Goal: Find specific page/section: Find specific page/section

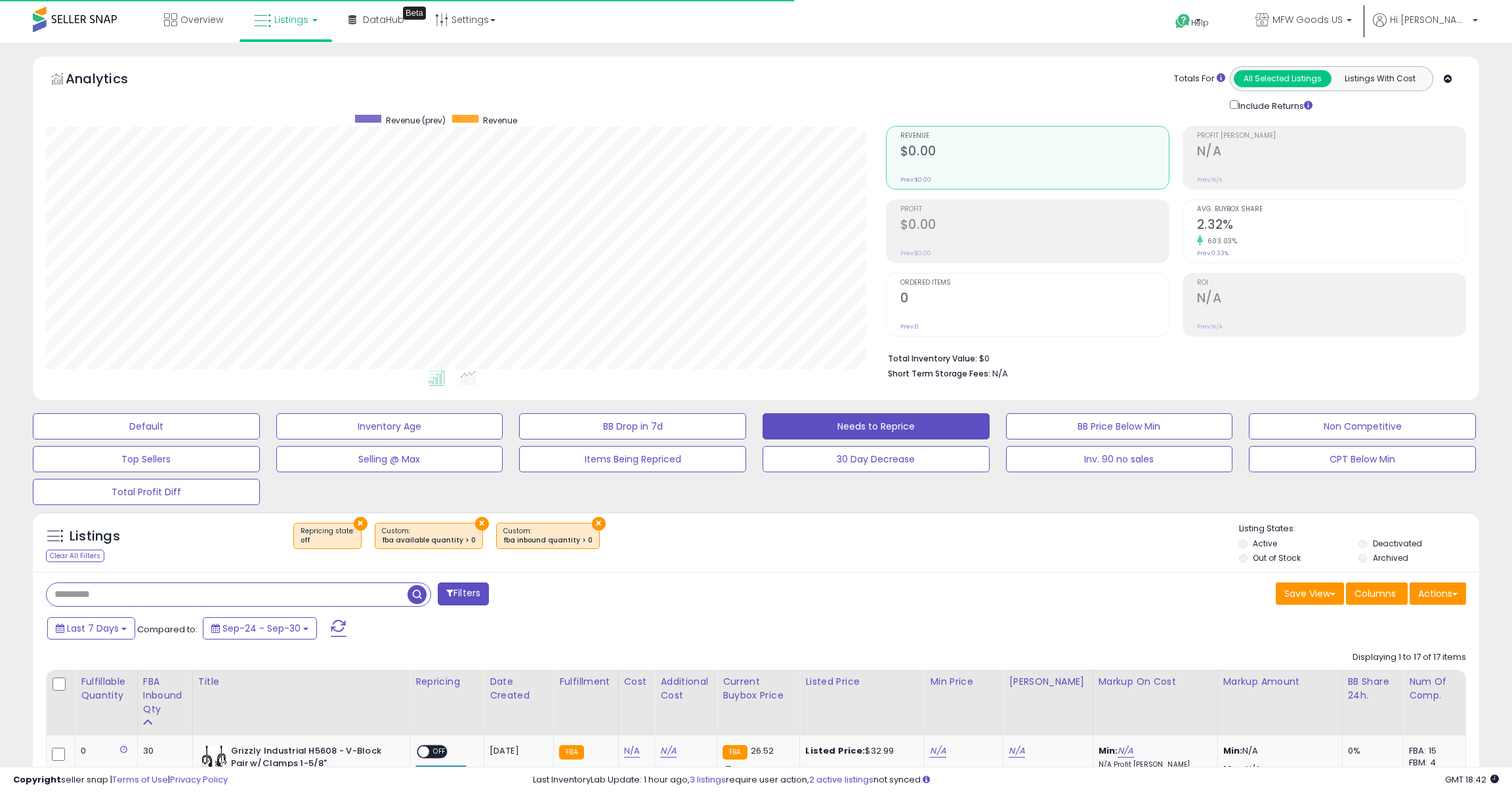
select select "**"
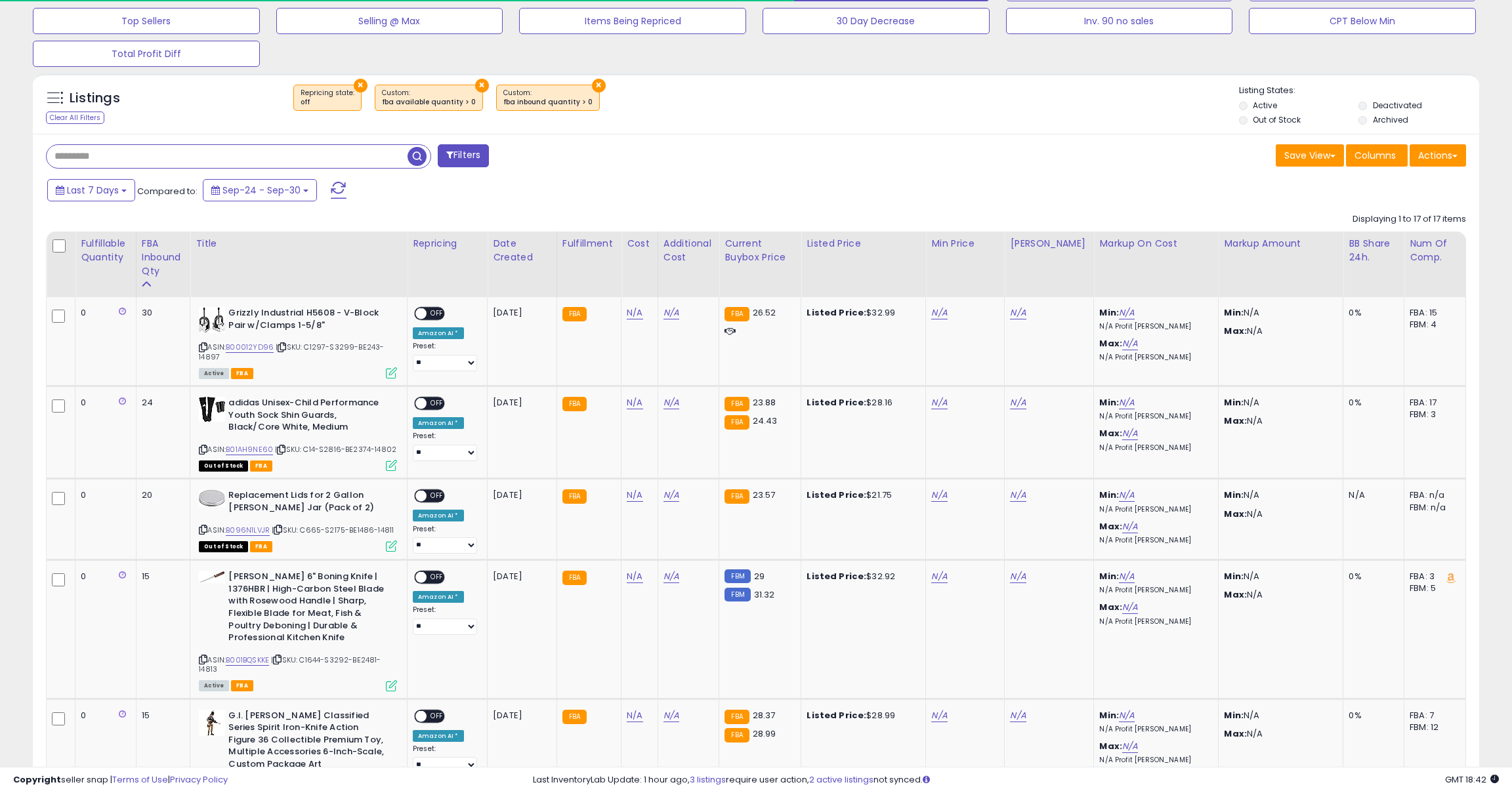
scroll to position [269, 840]
click at [125, 158] on input "text" at bounding box center [227, 156] width 361 height 23
type input "**********"
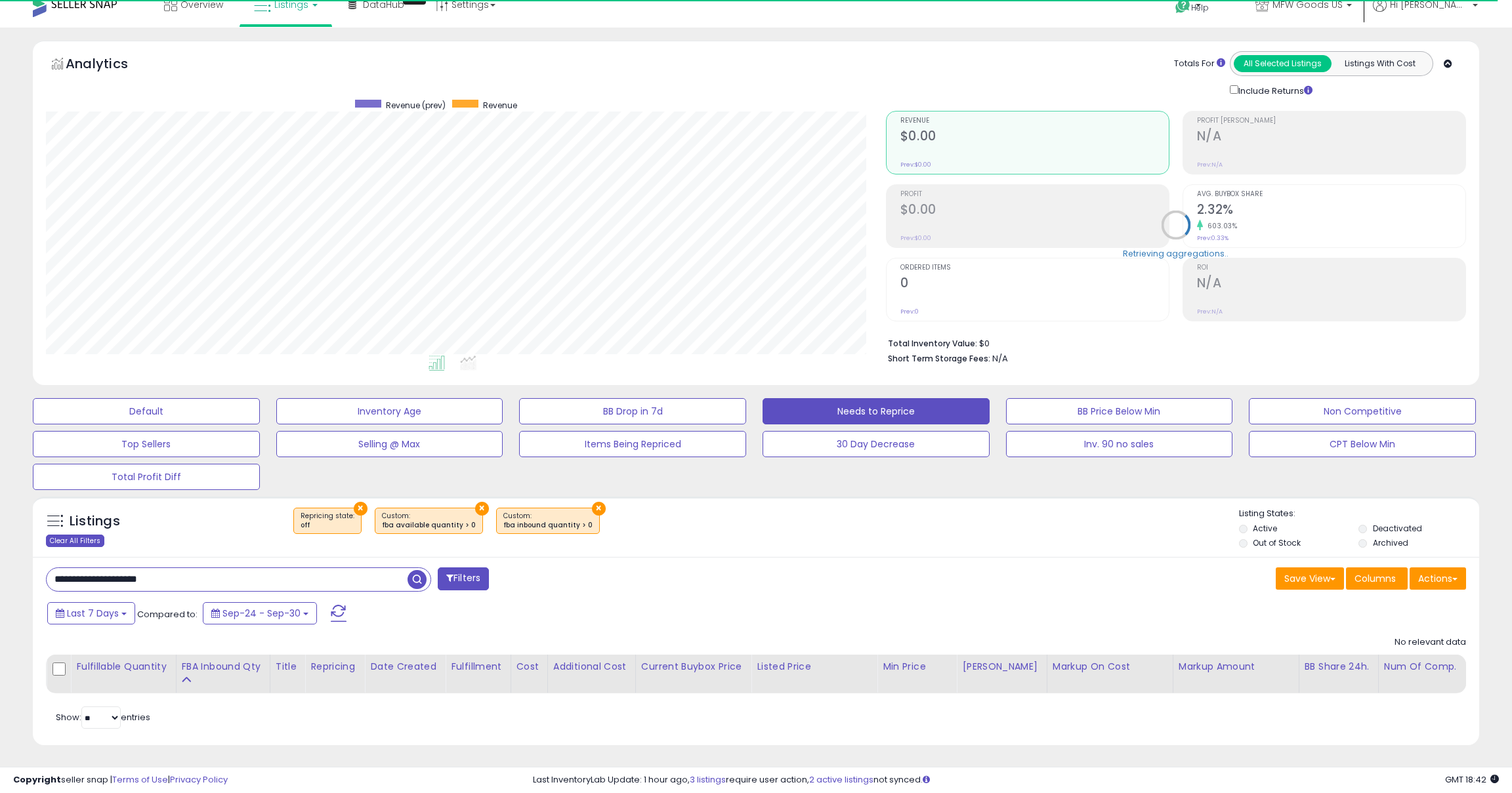
click at [85, 539] on div "Clear All Filters" at bounding box center [75, 541] width 59 height 12
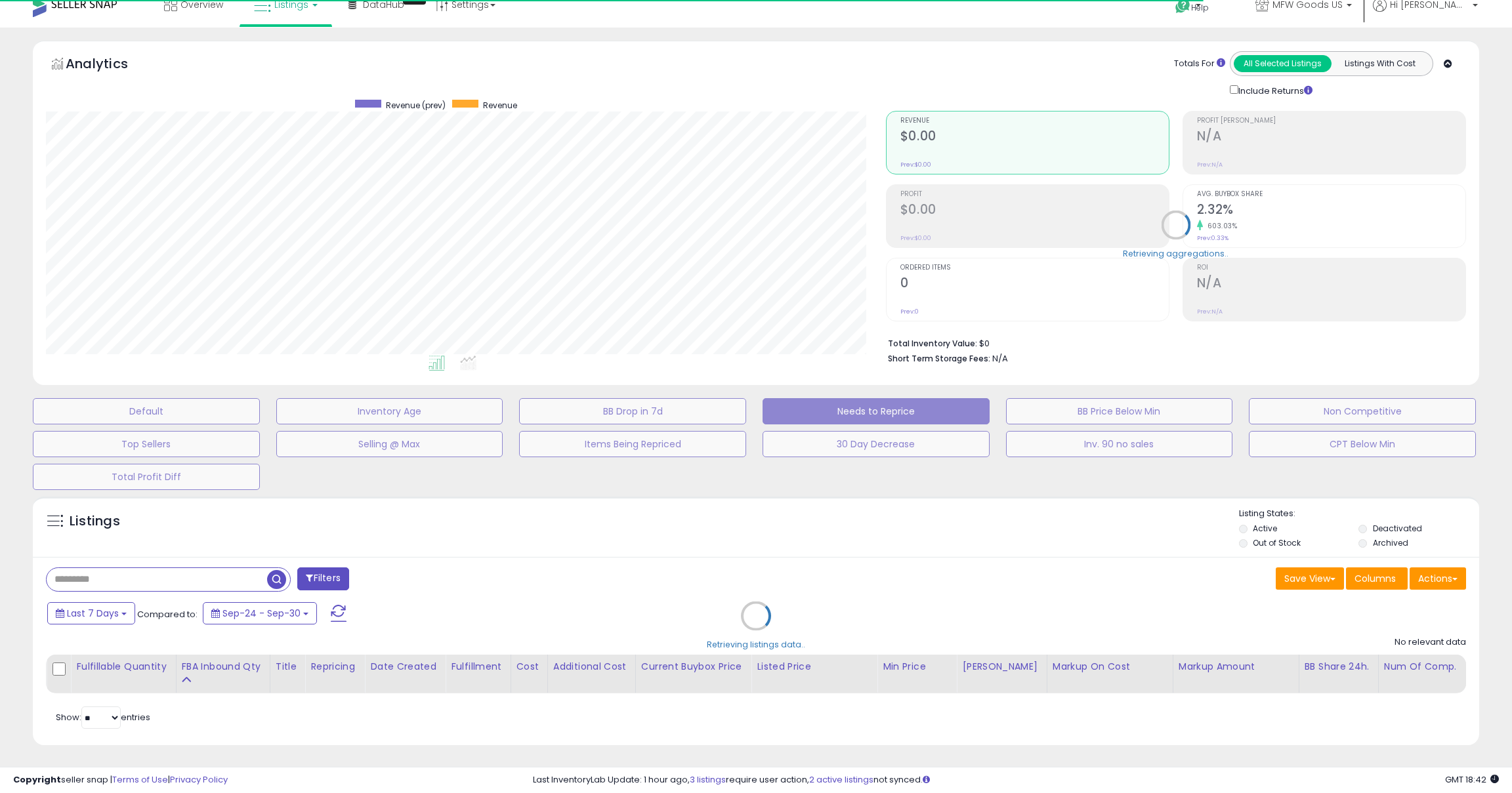
click at [124, 577] on div "Retrieving listings data.." at bounding box center [756, 626] width 1466 height 271
click at [102, 584] on div "Retrieving listings data.." at bounding box center [756, 626] width 1466 height 271
click at [94, 579] on div "Retrieving listings data.." at bounding box center [756, 626] width 1466 height 271
click at [94, 578] on div "Retrieving listings data.." at bounding box center [756, 626] width 1466 height 271
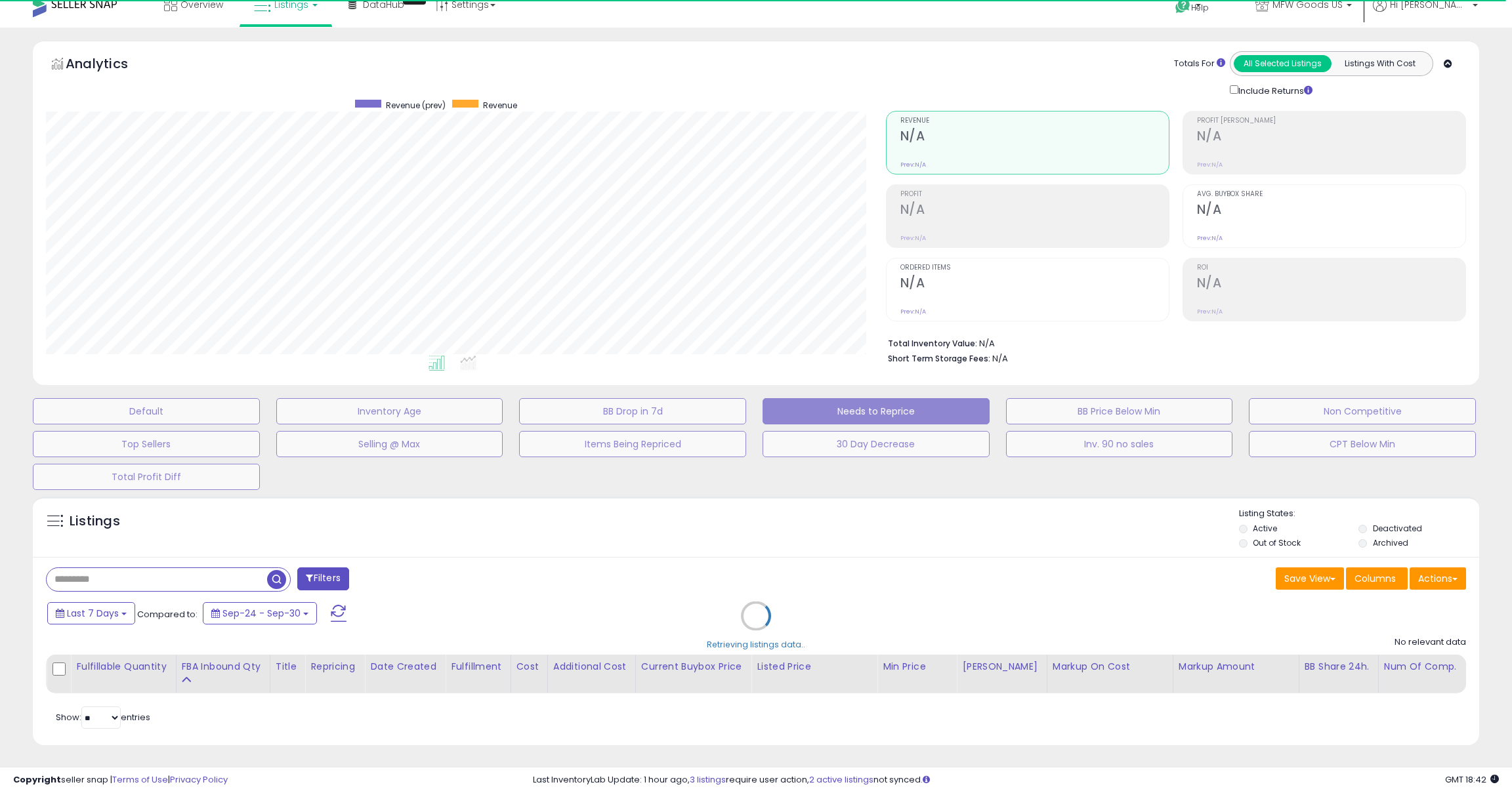
click at [94, 578] on div "Retrieving listings data.." at bounding box center [756, 626] width 1466 height 271
click at [97, 577] on div "Retrieving listings data.." at bounding box center [756, 626] width 1466 height 271
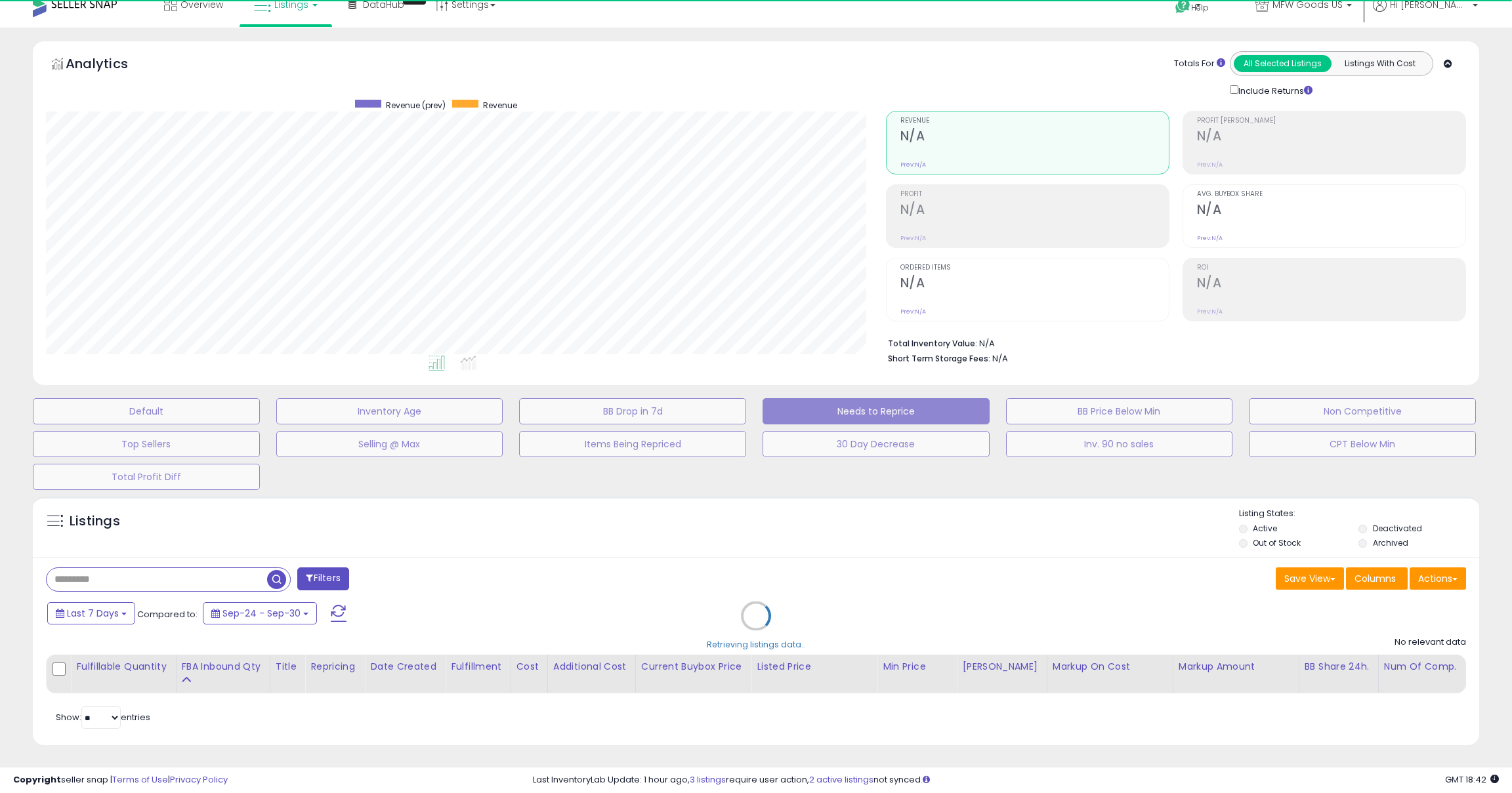
click at [97, 577] on div "Retrieving listings data.." at bounding box center [756, 626] width 1466 height 271
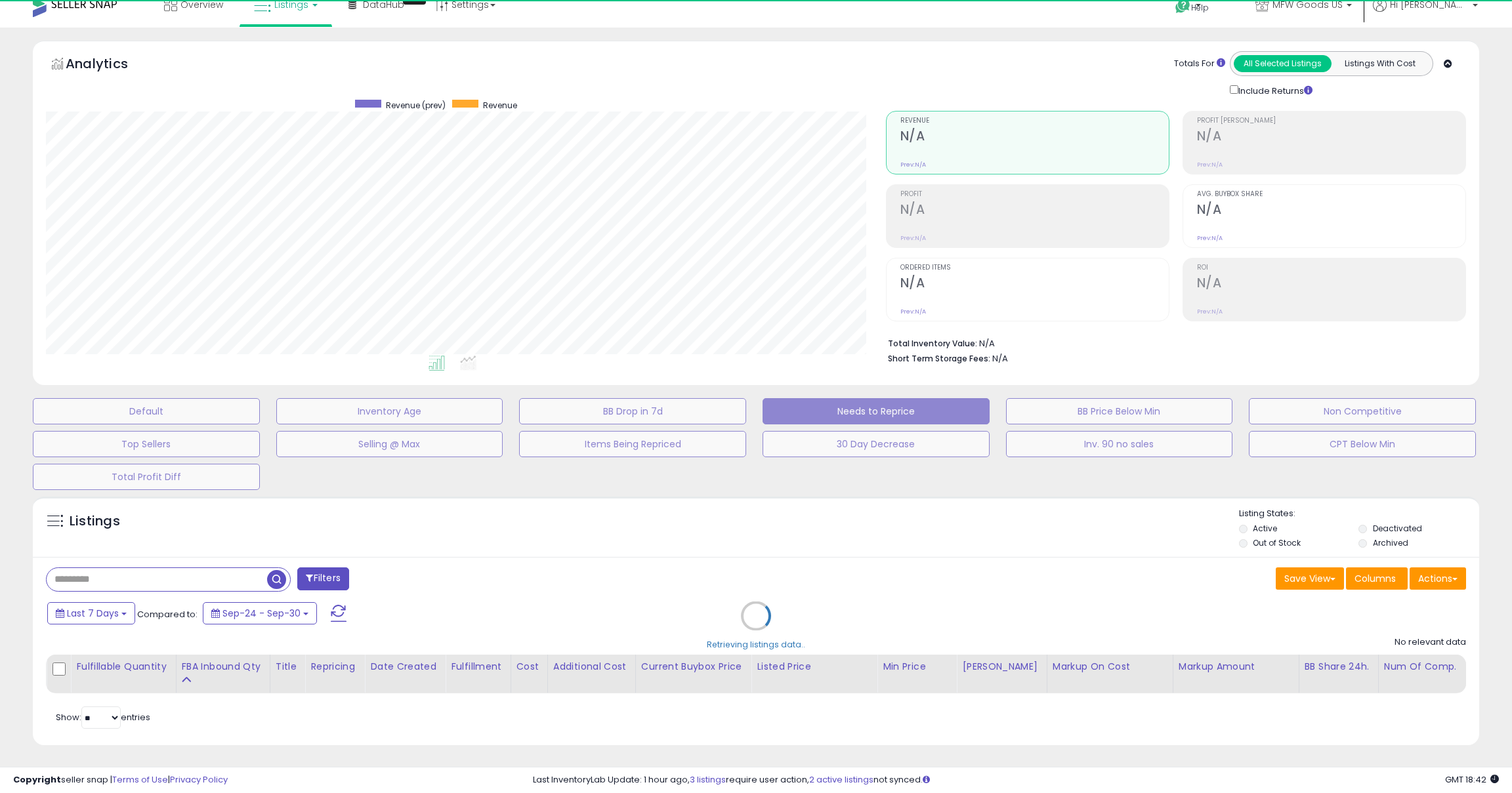
click at [97, 577] on div "Retrieving listings data.." at bounding box center [756, 626] width 1466 height 271
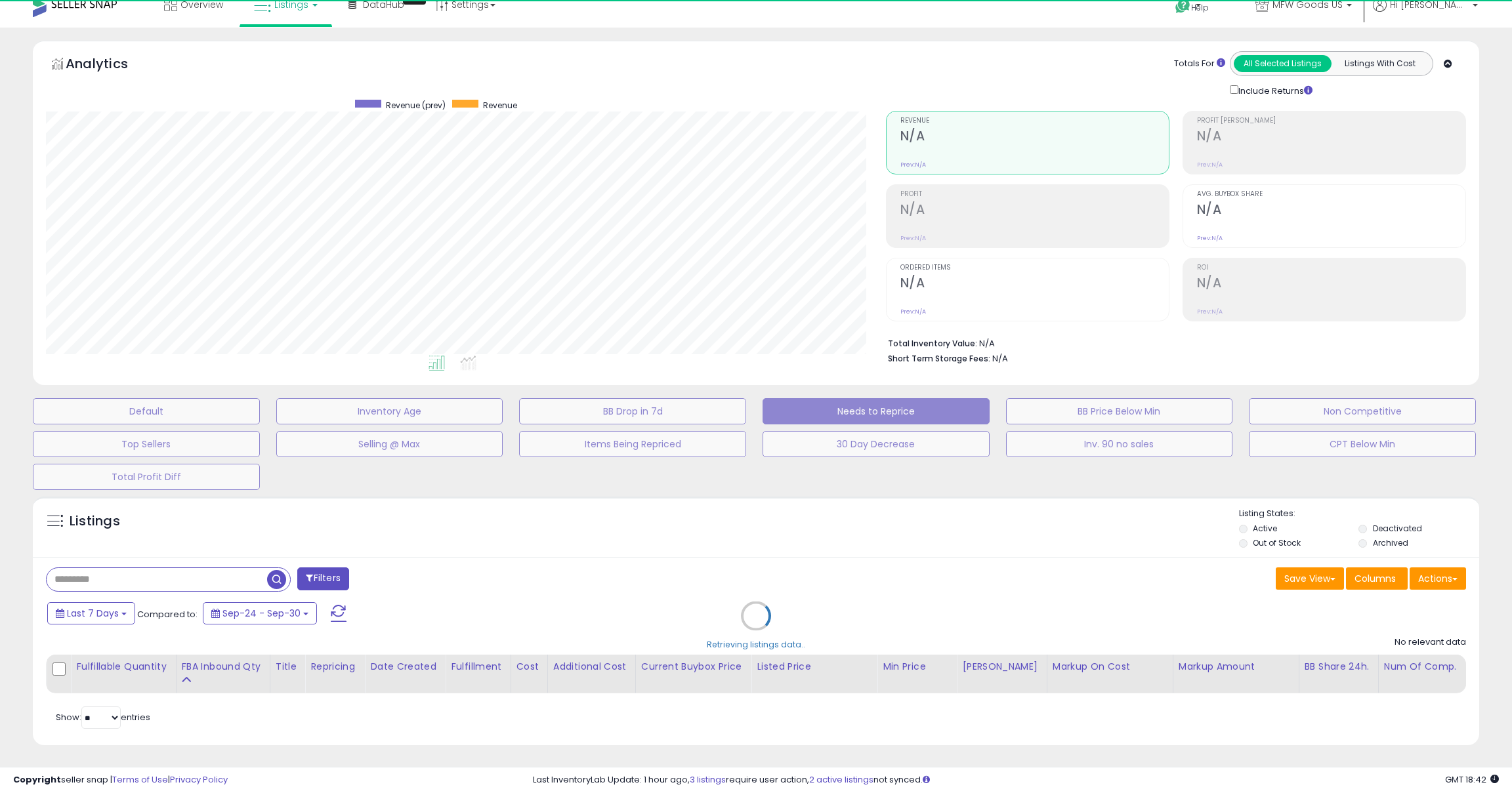
click at [97, 577] on div "Retrieving listings data.." at bounding box center [756, 626] width 1466 height 271
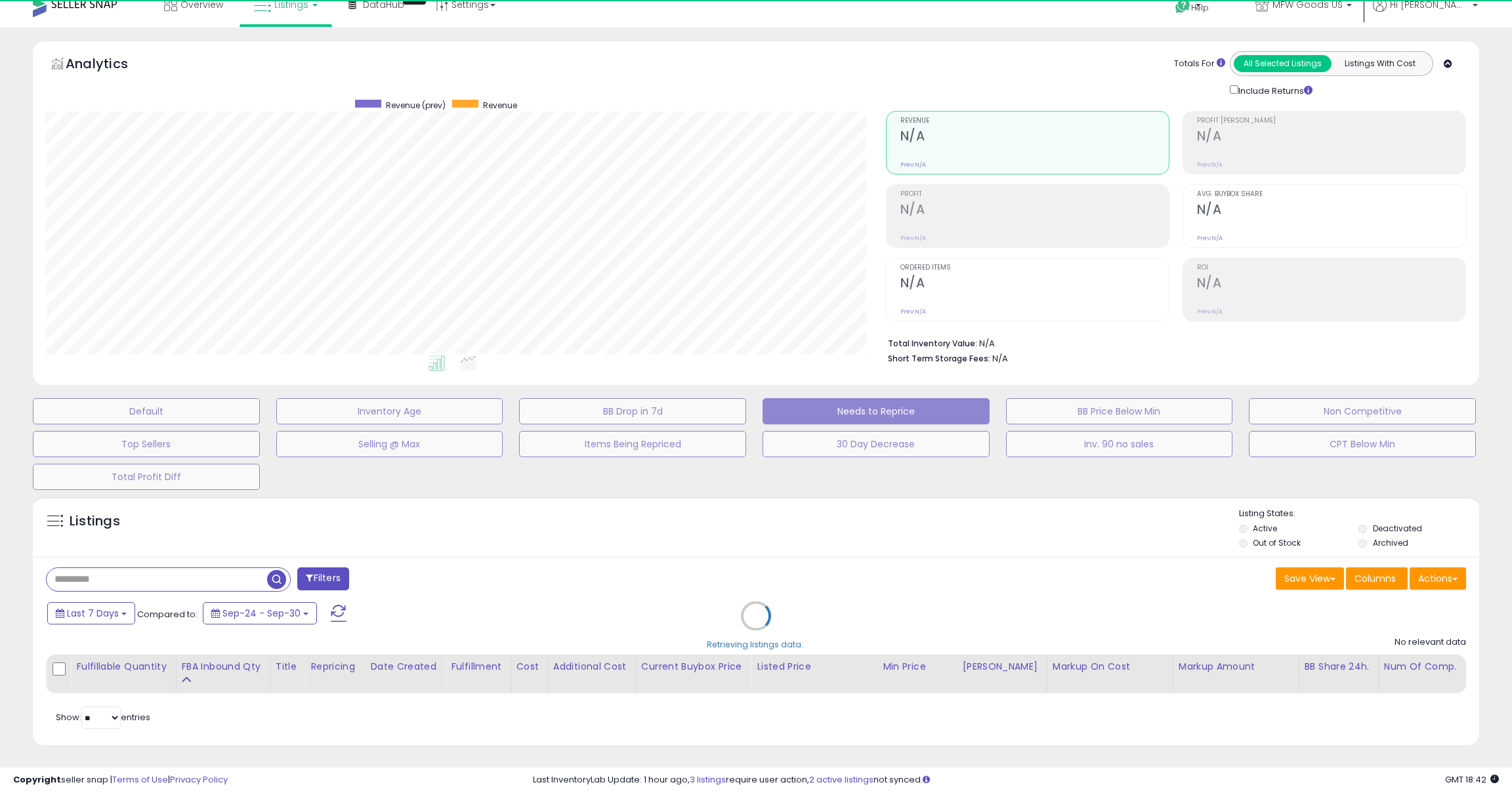
click at [97, 577] on div "Retrieving listings data.." at bounding box center [756, 626] width 1466 height 271
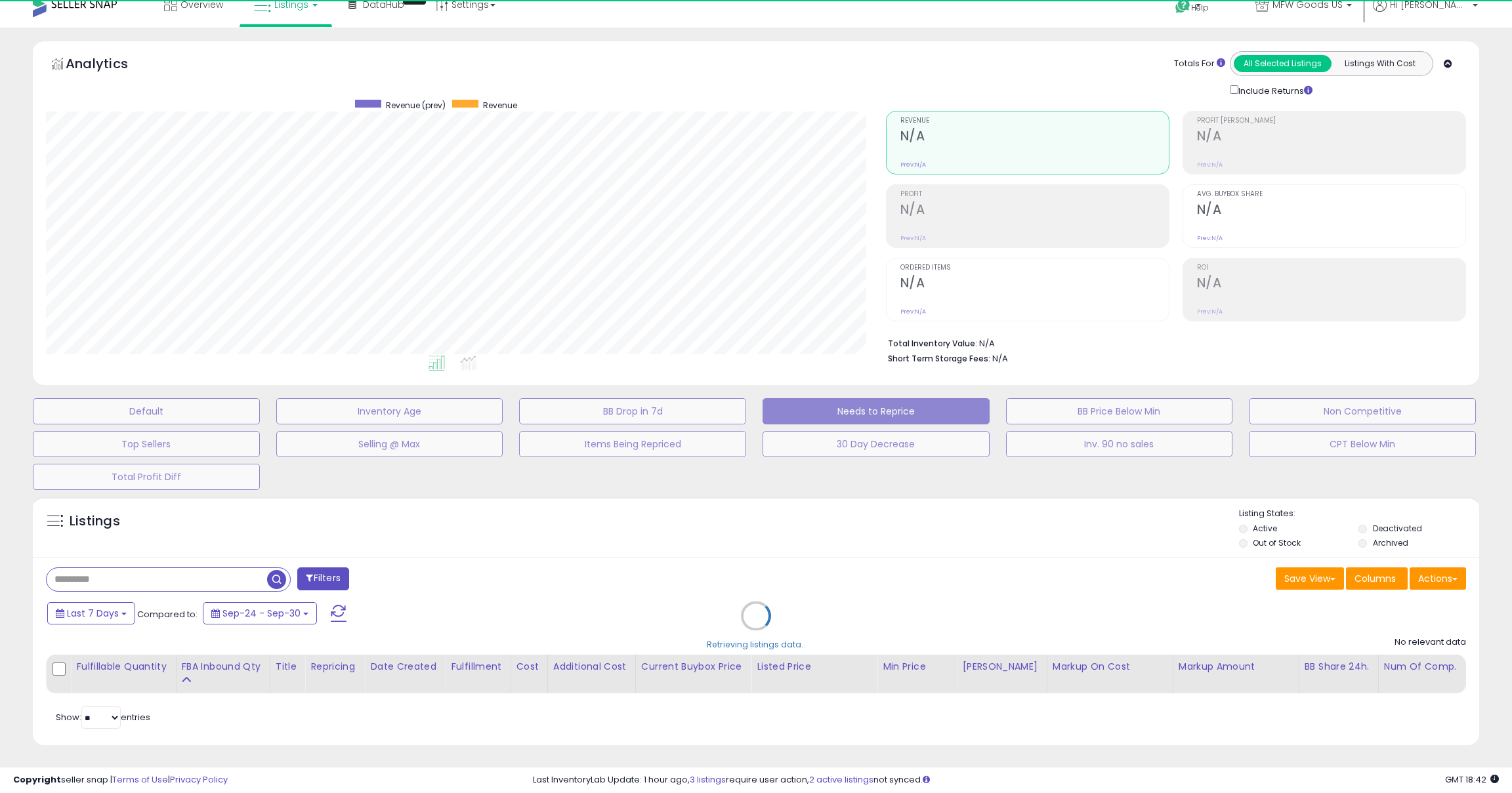
click at [97, 577] on div "Retrieving listings data.." at bounding box center [756, 626] width 1466 height 271
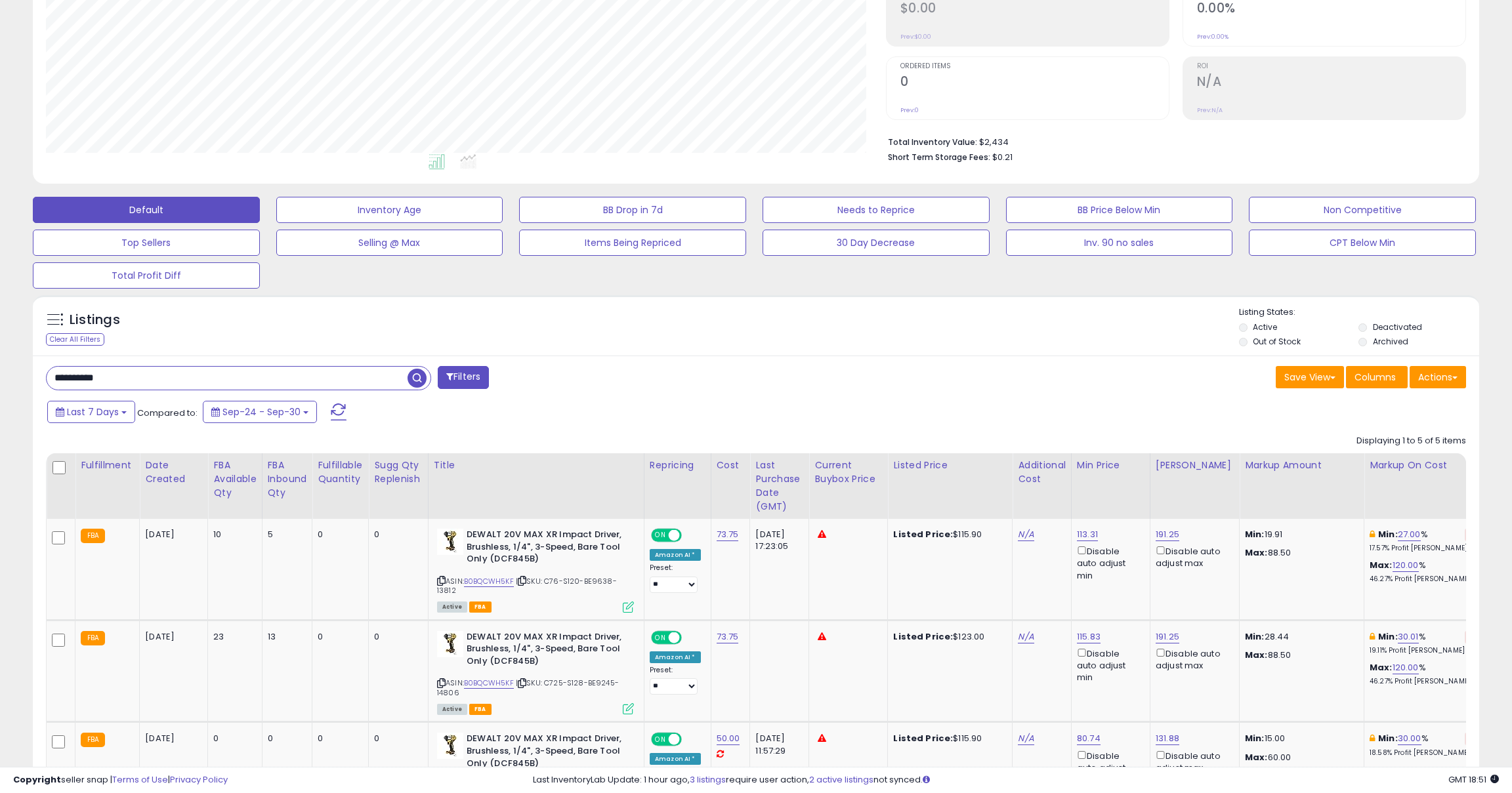
scroll to position [258, 0]
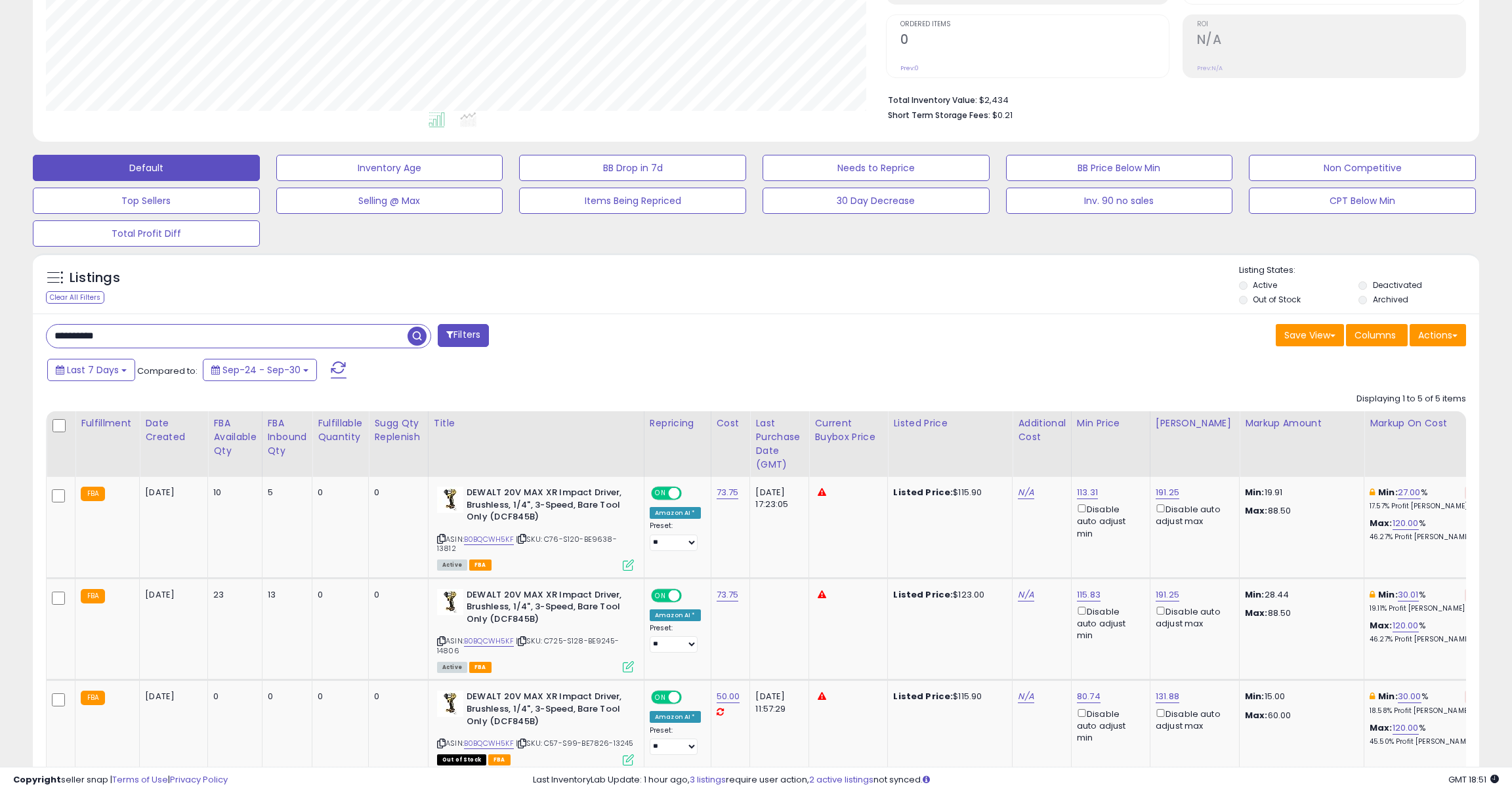
drag, startPoint x: 119, startPoint y: 337, endPoint x: 39, endPoint y: 336, distance: 80.0
click at [38, 336] on div "**********" at bounding box center [396, 337] width 720 height 26
paste input "text"
type input "******"
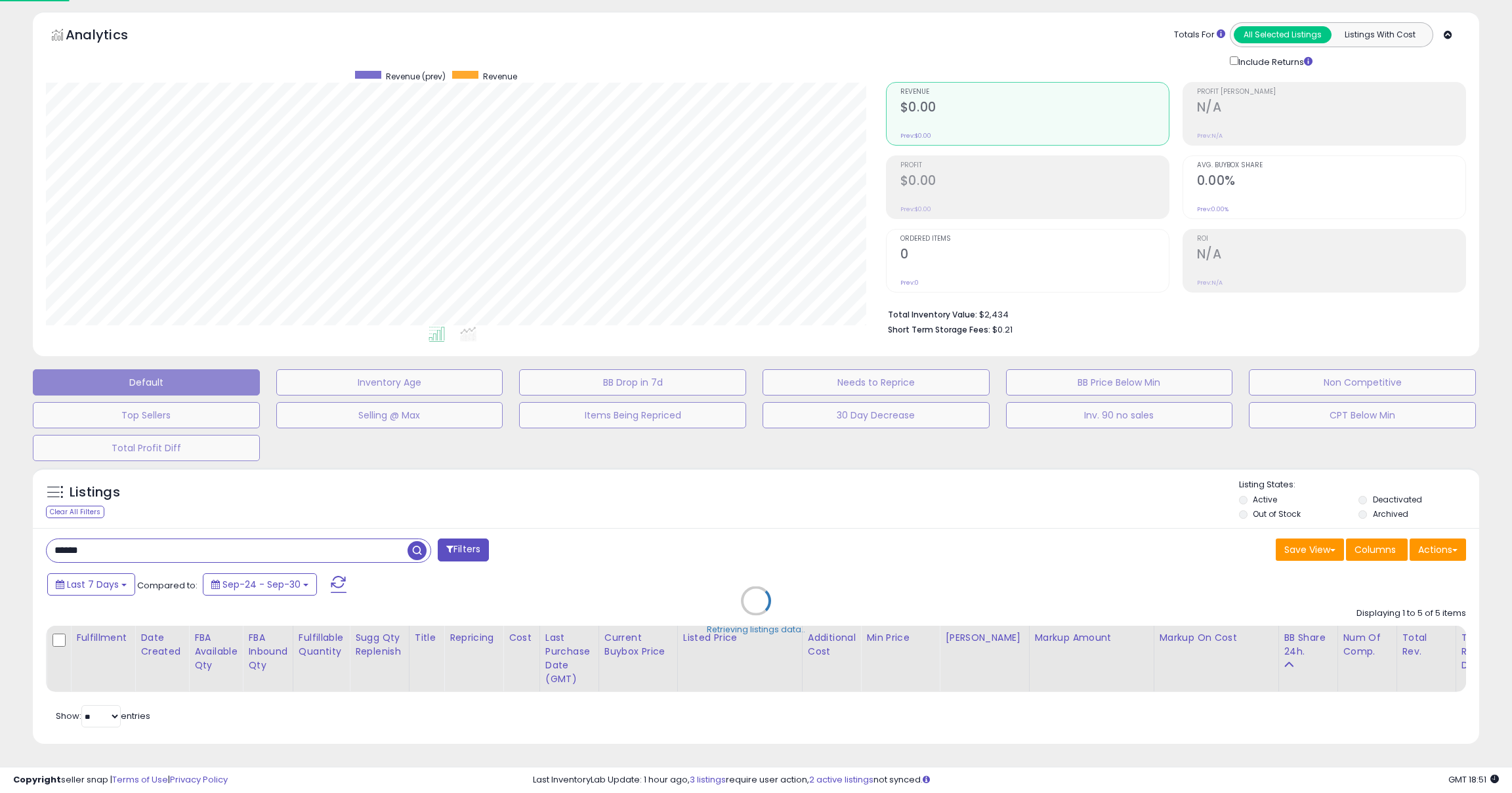
scroll to position [43, 0]
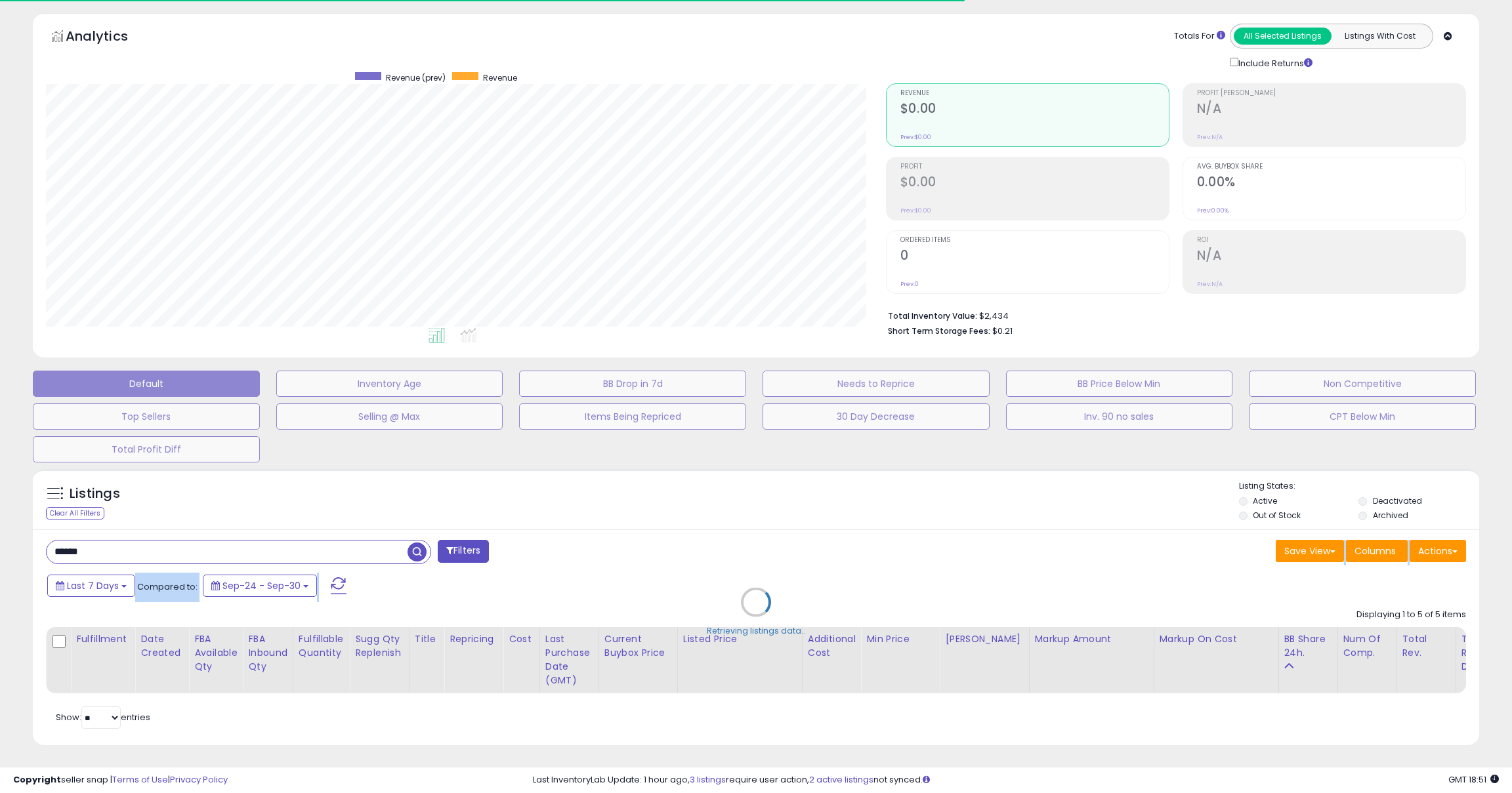
drag, startPoint x: 96, startPoint y: 548, endPoint x: 9, endPoint y: 548, distance: 87.0
click at [9, 548] on div "**********" at bounding box center [756, 388] width 1499 height 749
drag, startPoint x: 105, startPoint y: 549, endPoint x: 79, endPoint y: 549, distance: 26.0
click at [86, 549] on div "Retrieving listings data.." at bounding box center [756, 612] width 1466 height 299
click at [110, 552] on div "Retrieving listings data.." at bounding box center [756, 612] width 1466 height 299
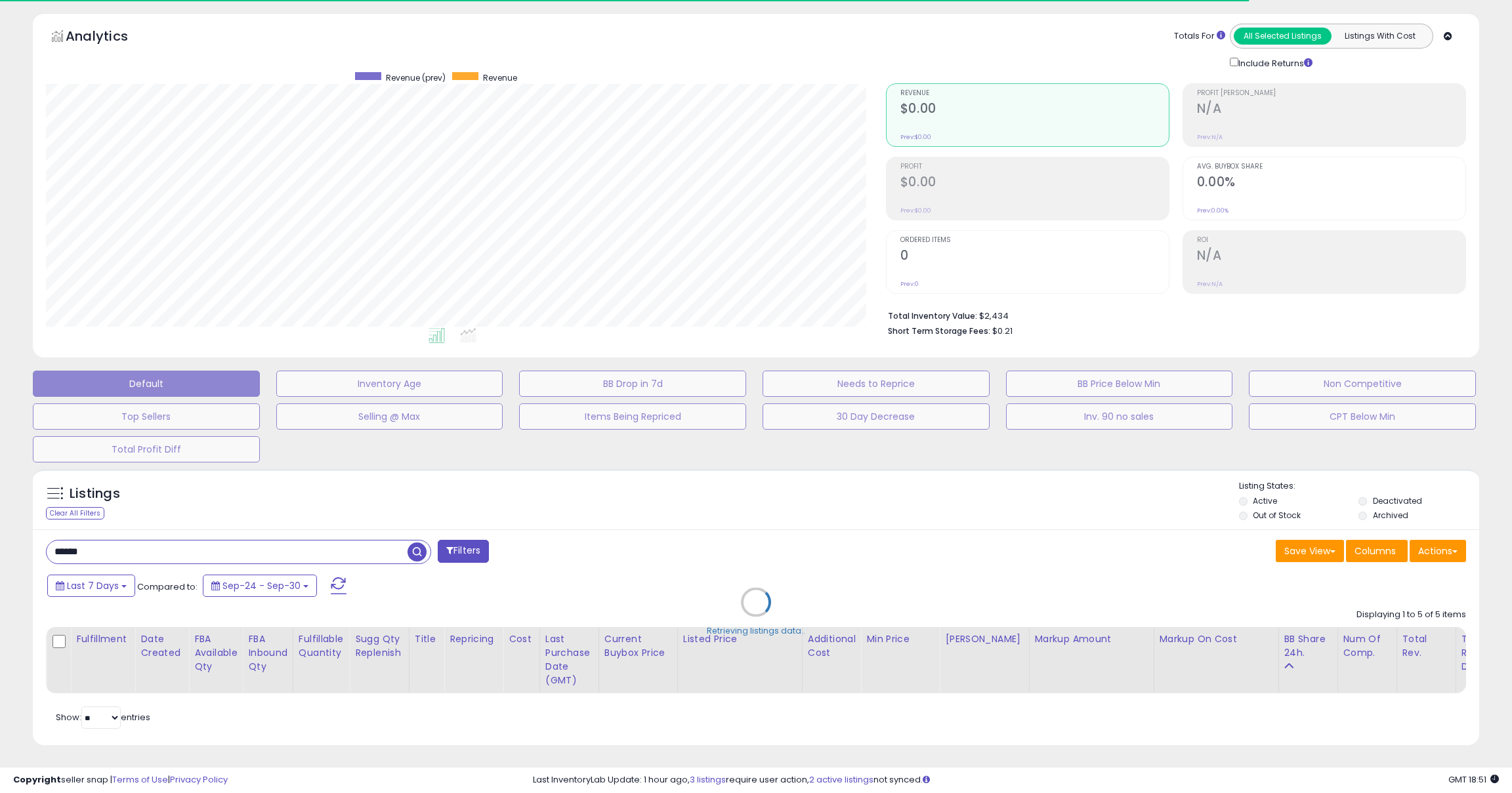
click at [88, 551] on div "Retrieving listings data.." at bounding box center [756, 612] width 1466 height 299
